Goal: Transaction & Acquisition: Purchase product/service

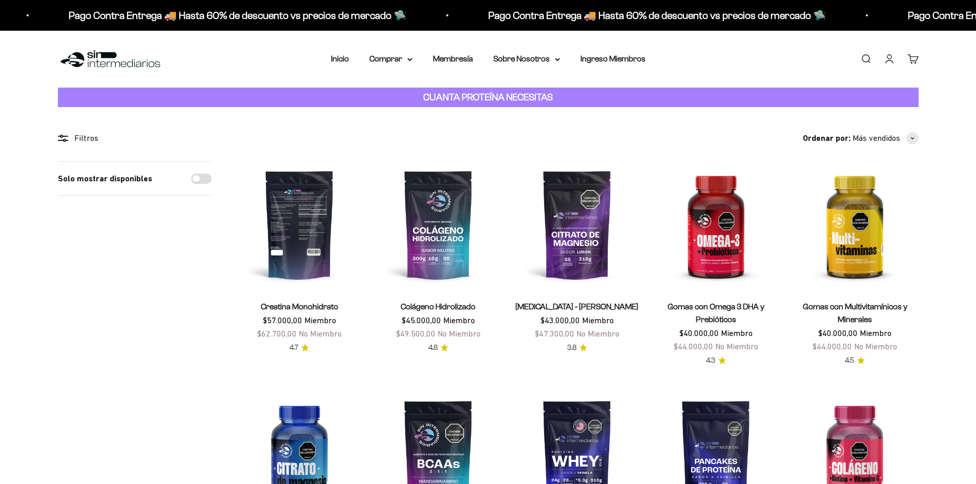
click at [293, 238] on img at bounding box center [299, 224] width 126 height 126
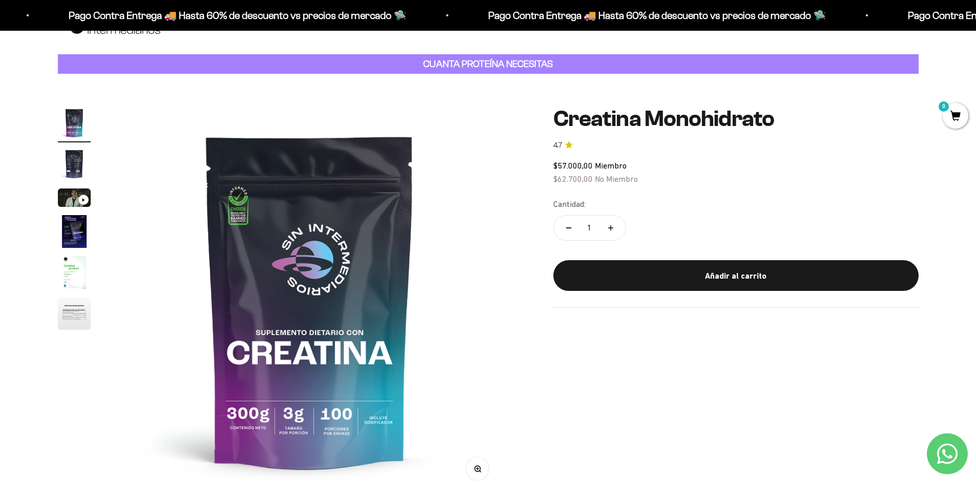
scroll to position [51, 0]
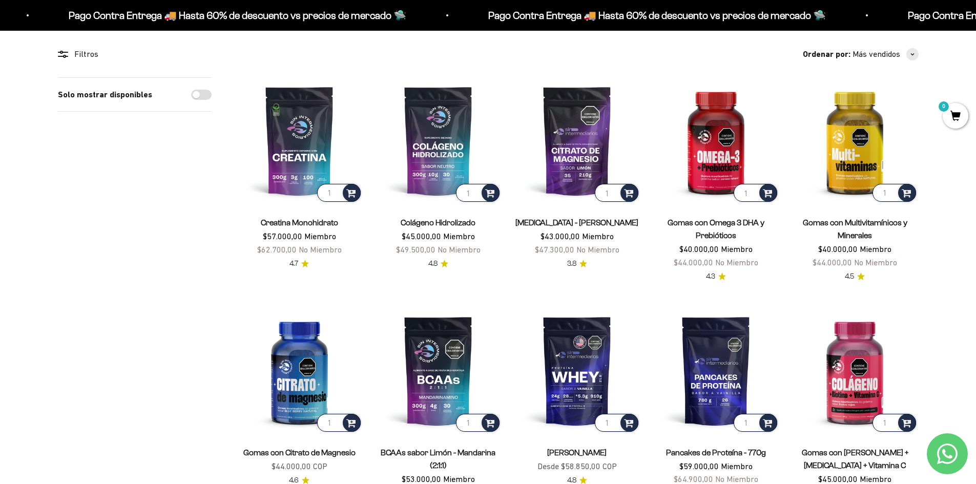
scroll to position [102, 0]
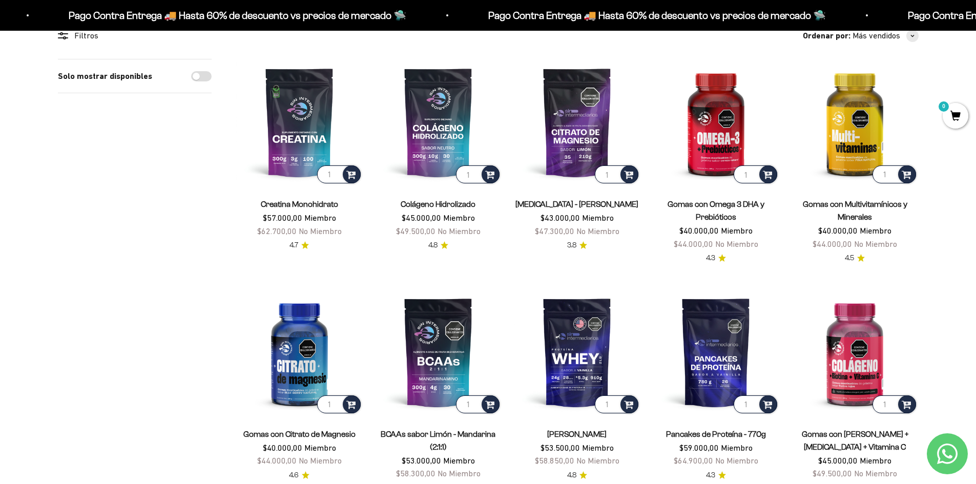
drag, startPoint x: 577, startPoint y: 345, endPoint x: 943, endPoint y: 337, distance: 366.3
click at [571, 351] on img at bounding box center [577, 352] width 126 height 126
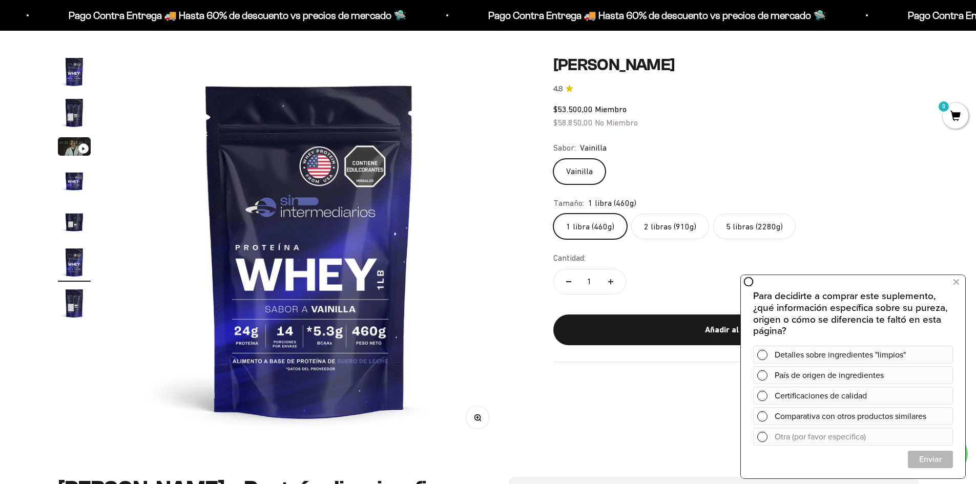
scroll to position [102, 0]
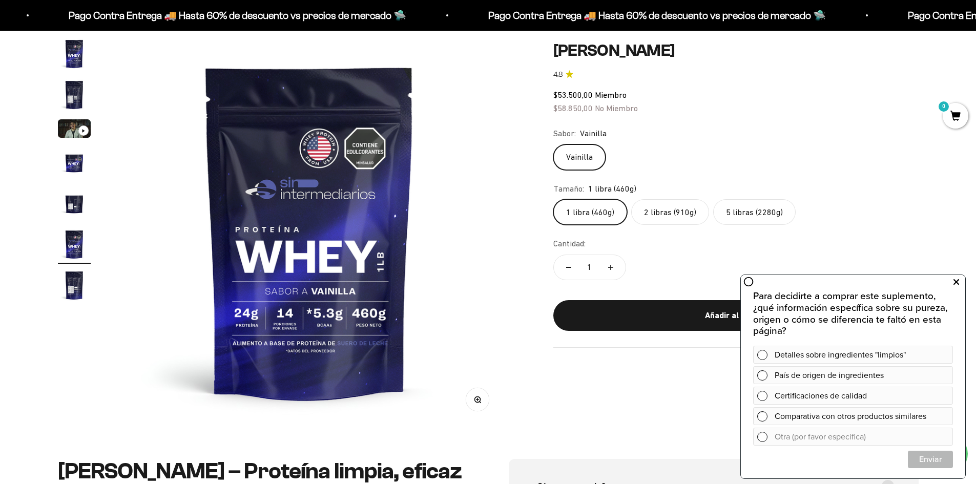
click at [956, 281] on icon at bounding box center [956, 282] width 6 height 13
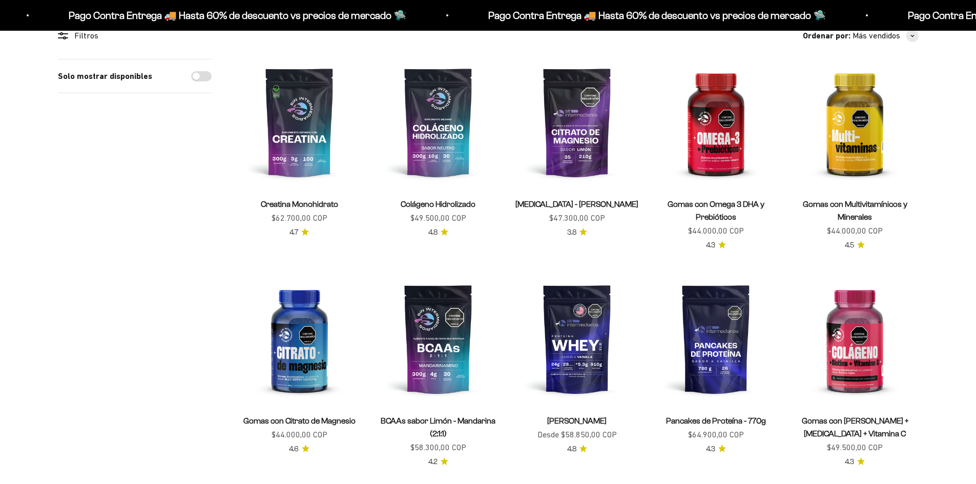
scroll to position [102, 0]
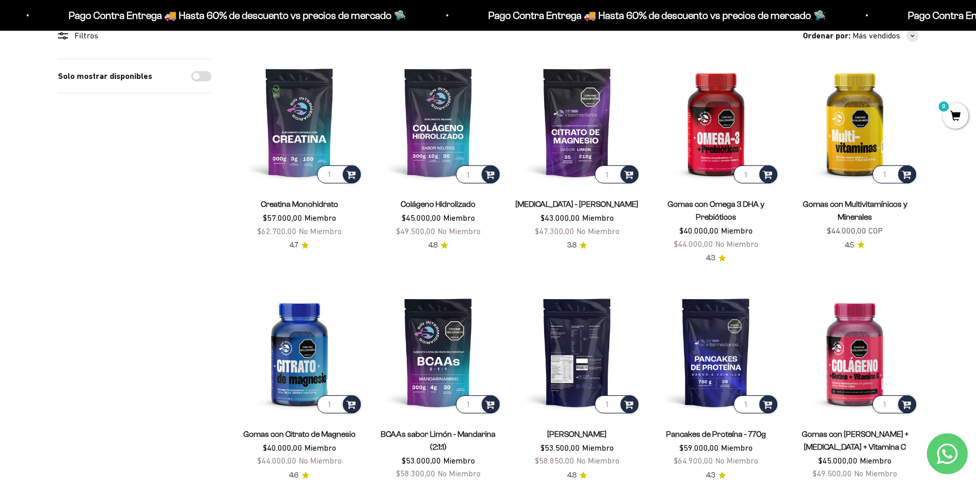
click at [590, 366] on img at bounding box center [577, 352] width 126 height 126
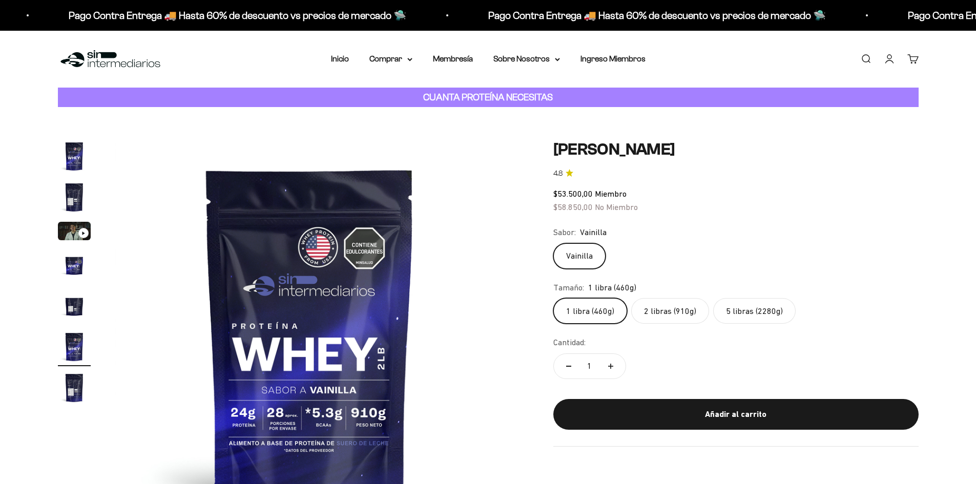
click at [663, 297] on fieldset "Tamaño: 1 libra (460g) 1 libra (460g) 2 libras (910g) 5 libras (2280g)" at bounding box center [735, 302] width 365 height 43
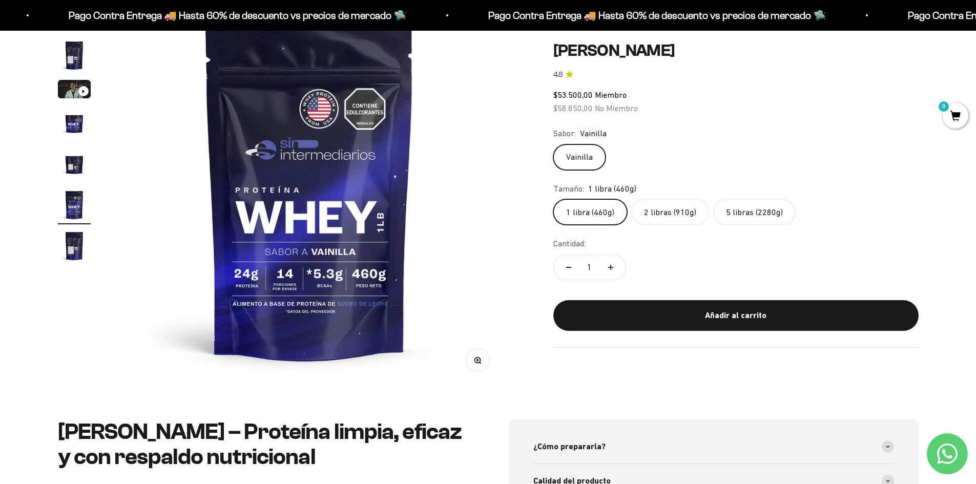
scroll to position [51, 0]
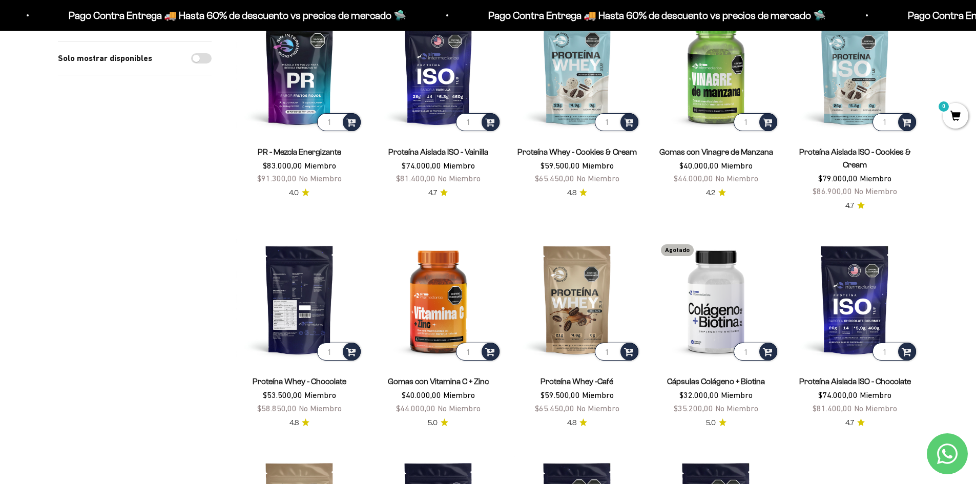
scroll to position [666, 0]
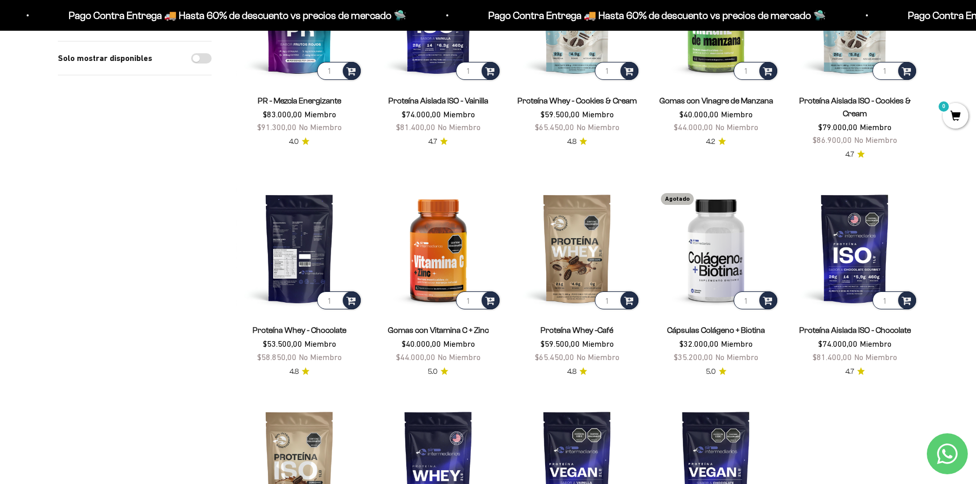
click at [299, 271] on img at bounding box center [299, 248] width 126 height 126
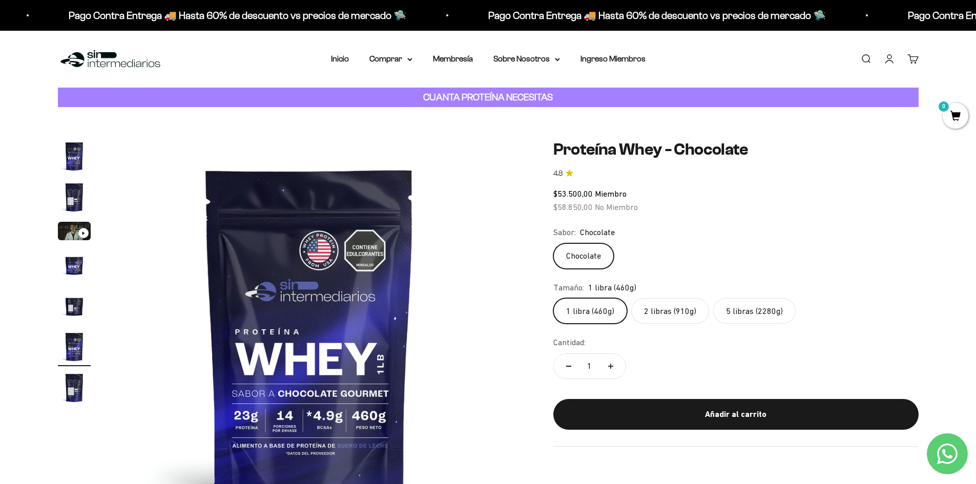
click at [659, 309] on label "2 libras (910g)" at bounding box center [670, 311] width 78 height 26
click at [553, 298] on input "2 libras (910g)" at bounding box center [553, 298] width 1 height 1
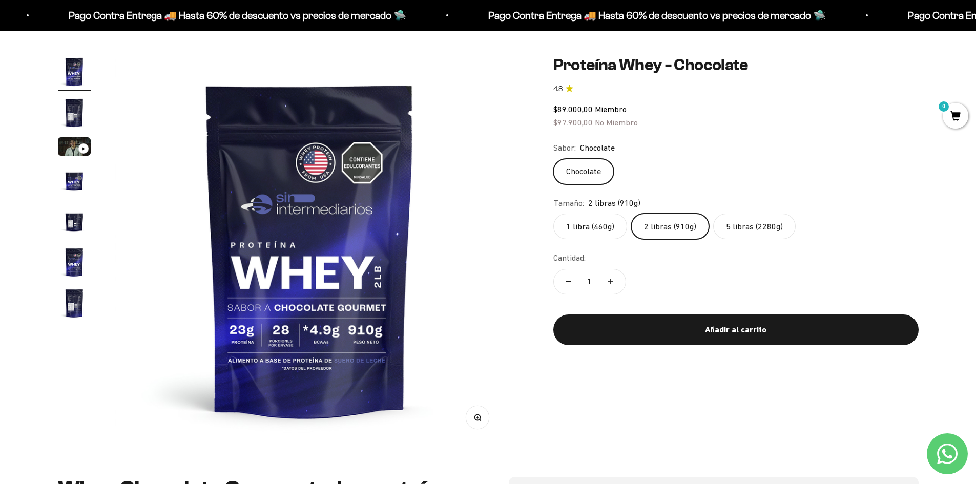
scroll to position [102, 0]
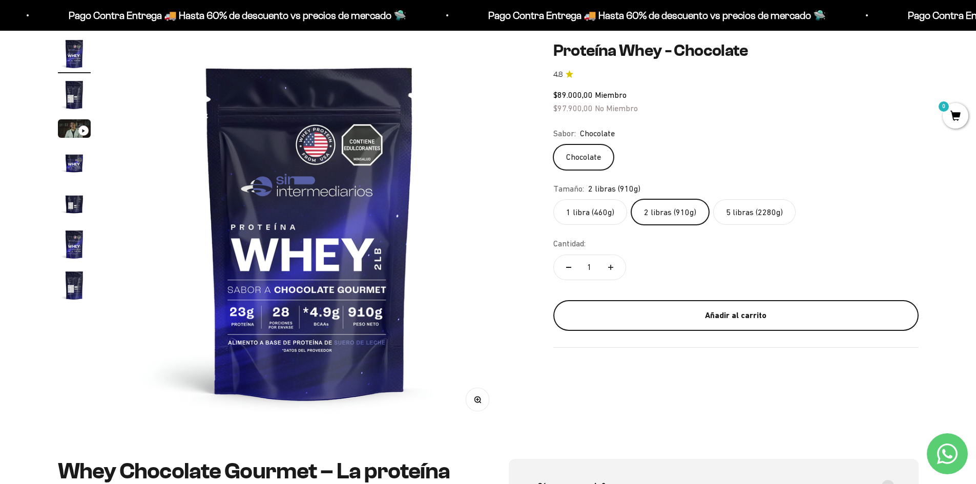
click at [760, 305] on button "Añadir al carrito" at bounding box center [735, 315] width 365 height 31
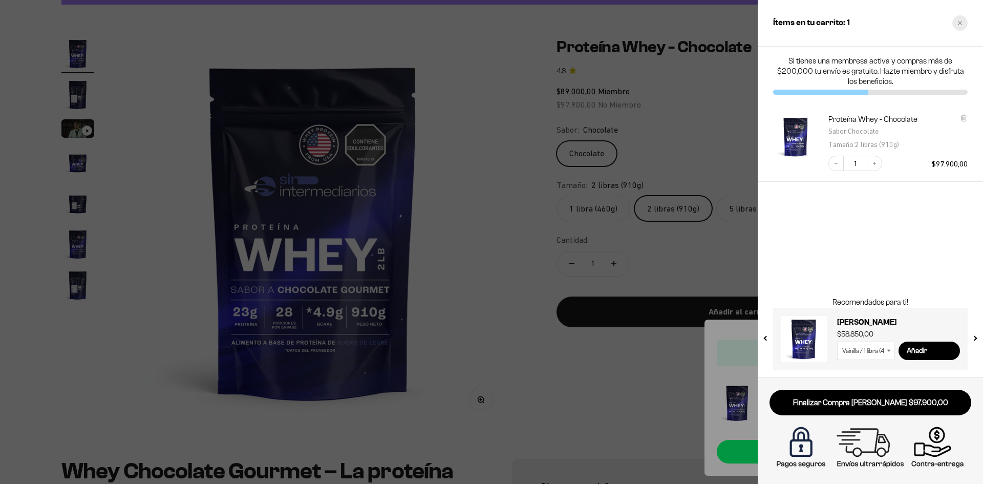
click at [958, 26] on div "Close cart" at bounding box center [960, 22] width 15 height 15
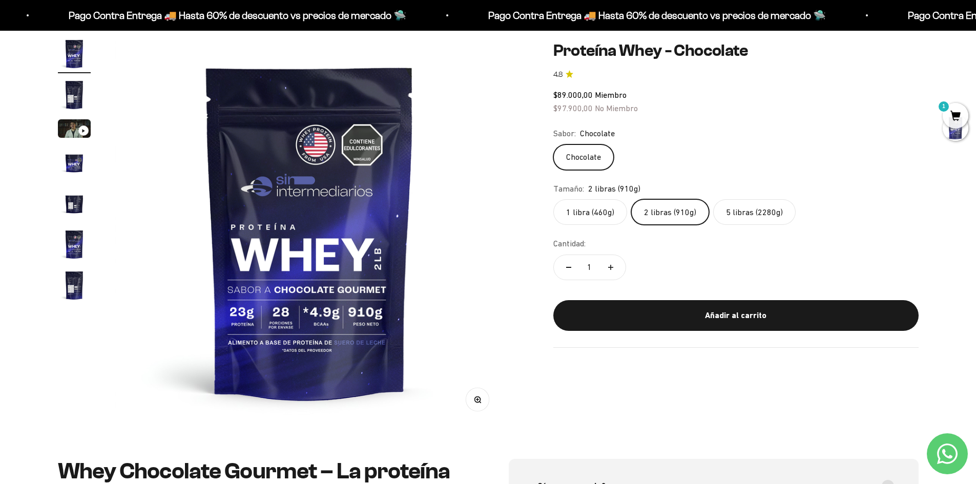
scroll to position [0, 0]
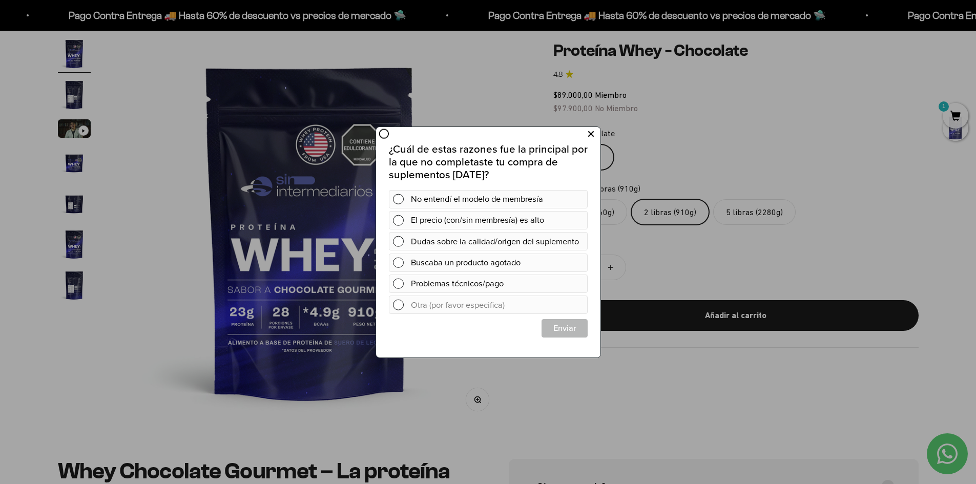
click at [591, 136] on icon at bounding box center [590, 134] width 6 height 14
